Goal: Navigation & Orientation: Find specific page/section

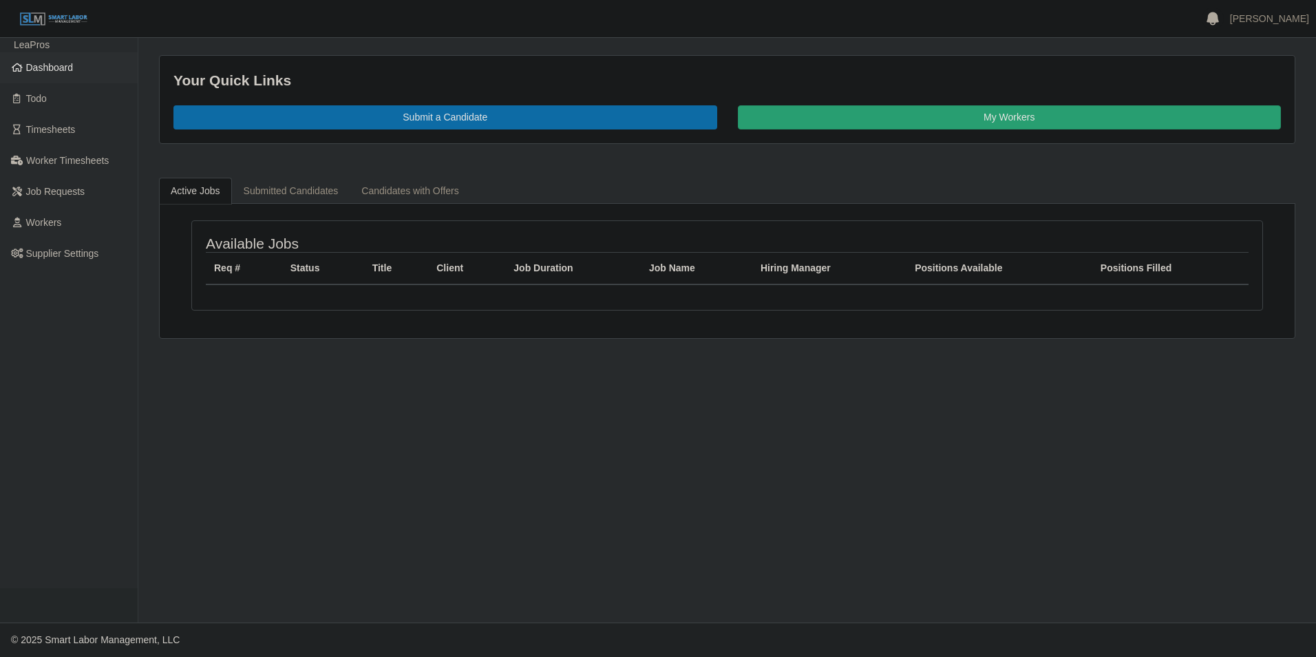
click at [48, 54] on link "Dashboard" at bounding box center [69, 67] width 138 height 31
click at [54, 69] on span "Dashboard" at bounding box center [49, 67] width 47 height 11
